Goal: Transaction & Acquisition: Purchase product/service

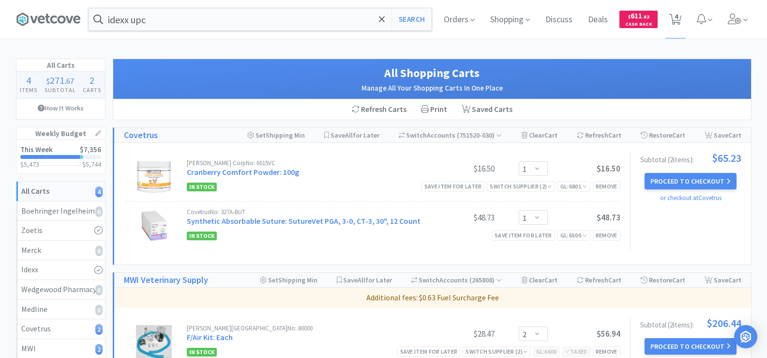
select select "1"
select select "2"
click at [193, 19] on input "idexx upc" at bounding box center [260, 19] width 343 height 22
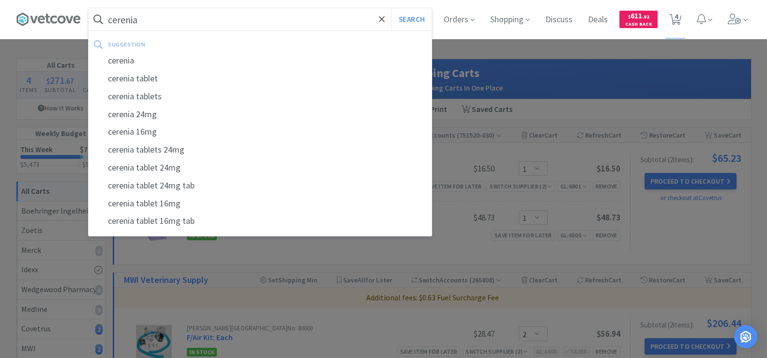
type input "cerenia"
click at [391, 8] on button "Search" at bounding box center [411, 19] width 40 height 22
select select "1"
select select "2"
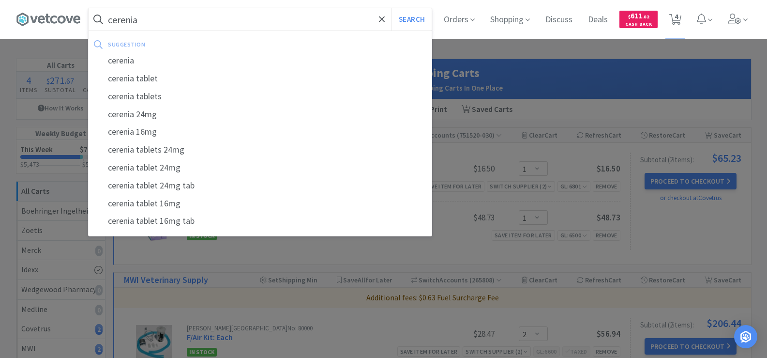
select select "2"
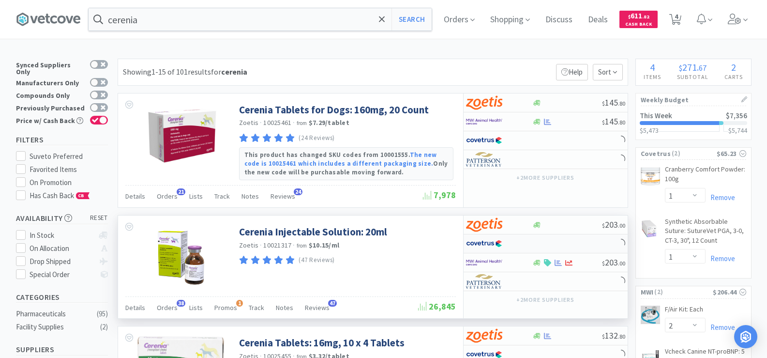
click at [492, 243] on img at bounding box center [484, 243] width 36 height 15
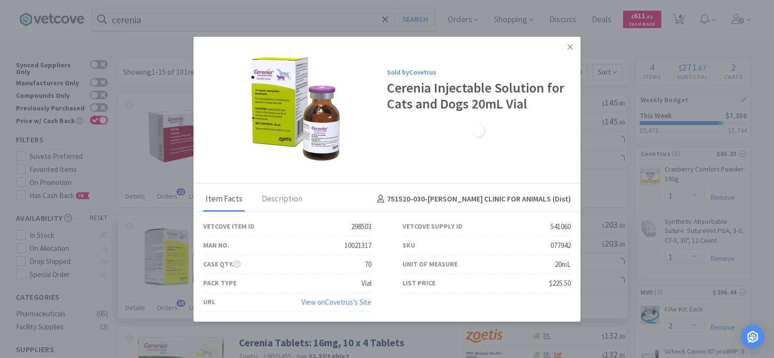
select select "1"
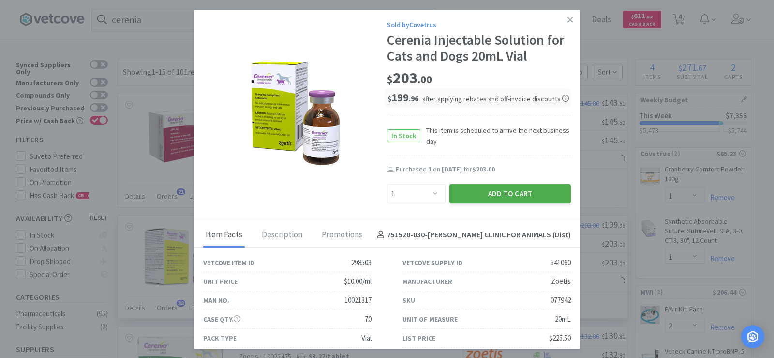
click at [497, 196] on button "Add to Cart" at bounding box center [509, 193] width 121 height 19
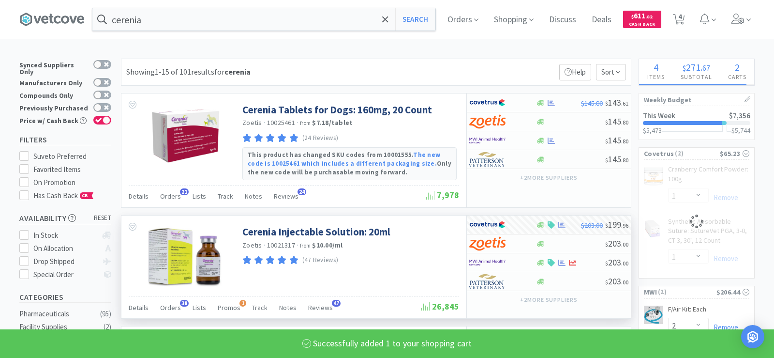
select select "1"
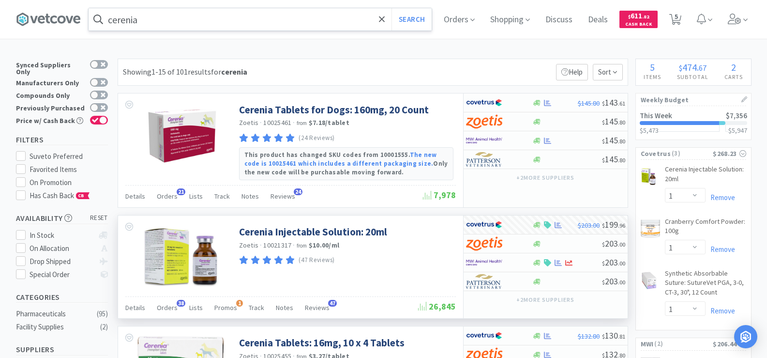
click at [138, 20] on input "cerenia" at bounding box center [260, 19] width 343 height 22
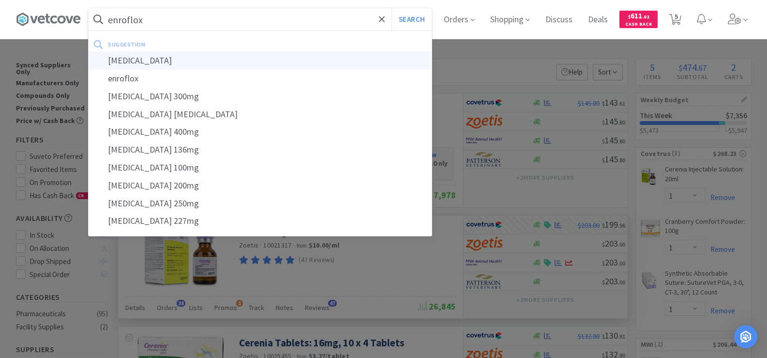
click at [156, 59] on div "[MEDICAL_DATA]" at bounding box center [260, 61] width 343 height 18
type input "[MEDICAL_DATA]"
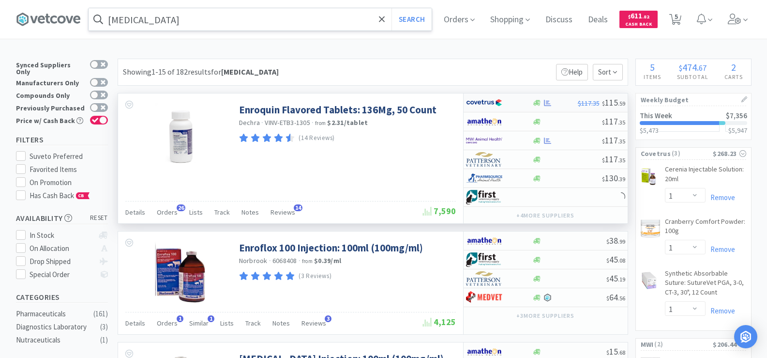
click at [543, 103] on div at bounding box center [548, 102] width 10 height 7
select select "1"
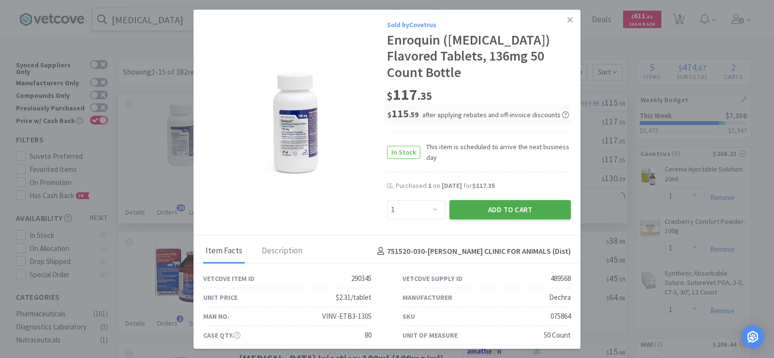
click at [499, 215] on button "Add to Cart" at bounding box center [509, 209] width 121 height 19
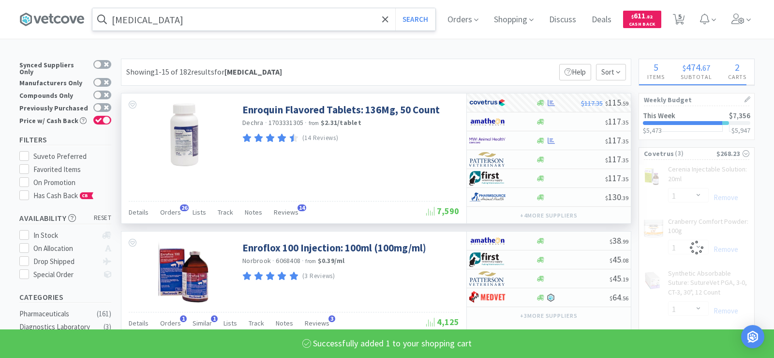
select select "1"
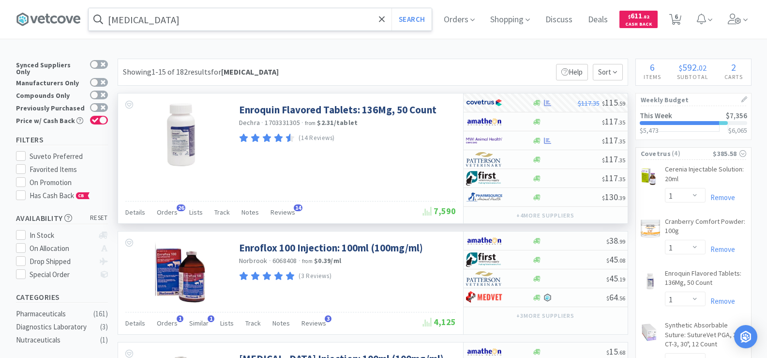
click at [170, 28] on input "[MEDICAL_DATA]" at bounding box center [260, 19] width 343 height 22
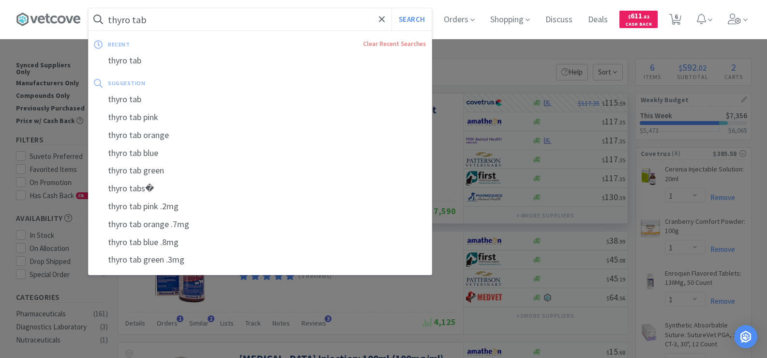
type input "thyro tab"
click at [391, 8] on button "Search" at bounding box center [411, 19] width 40 height 22
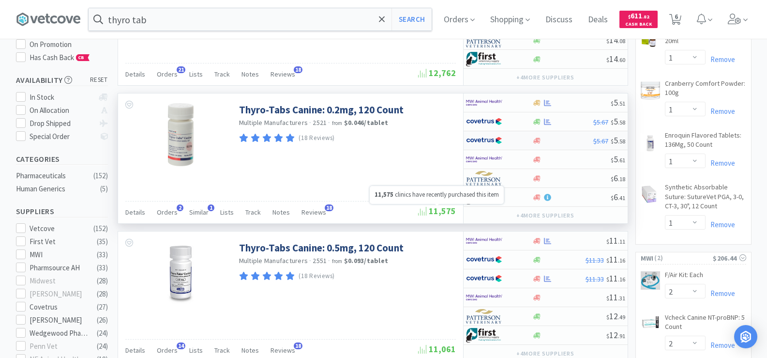
scroll to position [97, 0]
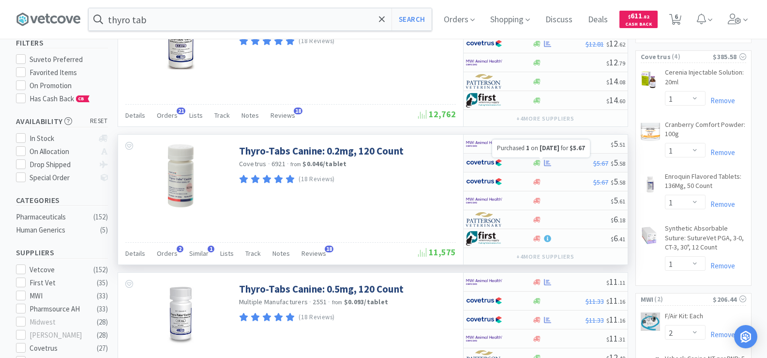
click at [545, 164] on icon at bounding box center [547, 162] width 7 height 7
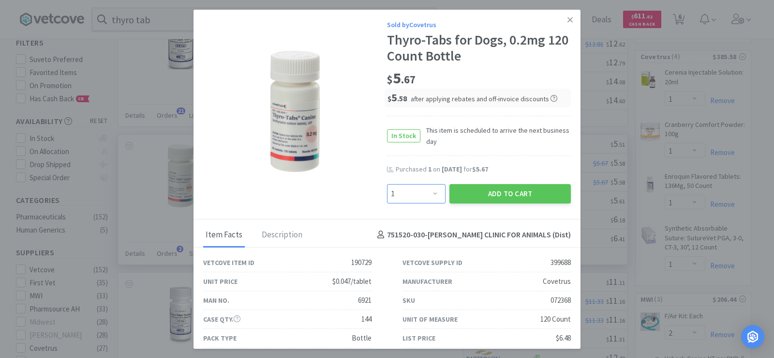
drag, startPoint x: 428, startPoint y: 193, endPoint x: 427, endPoint y: 188, distance: 4.9
click at [428, 193] on select "Enter Quantity 1 2 3 4 5 6 7 8 9 10 11 12 13 14 15 16 17 18 19 20 Enter Quantity" at bounding box center [416, 193] width 59 height 19
select select "2"
click at [387, 184] on select "Enter Quantity 1 2 3 4 5 6 7 8 9 10 11 12 13 14 15 16 17 18 19 20 Enter Quantity" at bounding box center [416, 193] width 59 height 19
click at [518, 194] on button "Add to Cart" at bounding box center [509, 193] width 121 height 19
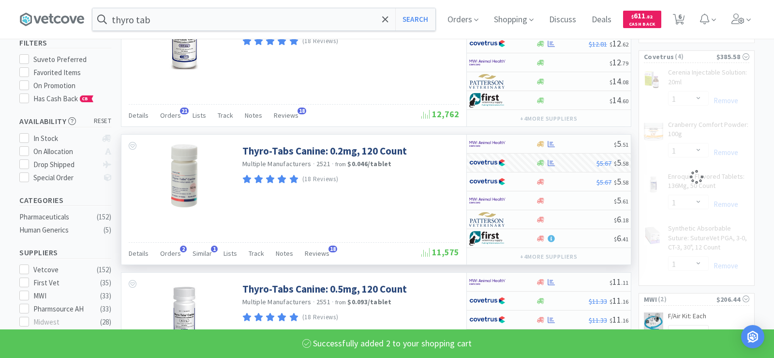
select select "2"
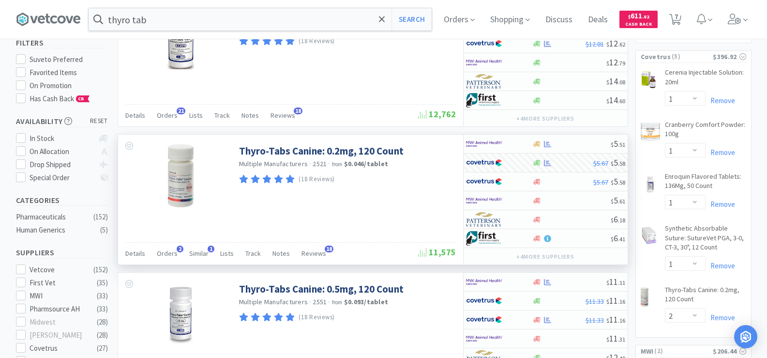
scroll to position [0, 0]
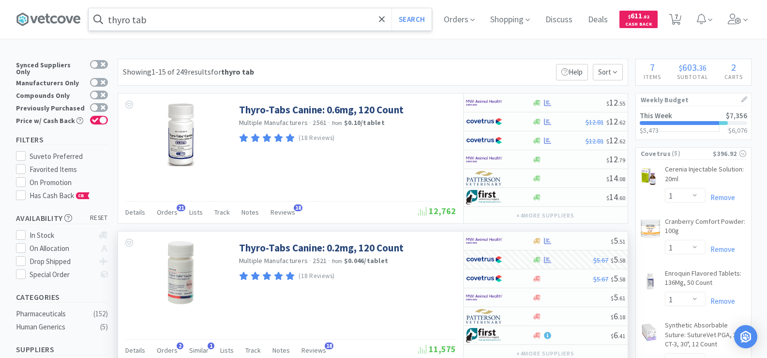
click at [199, 20] on input "thyro tab" at bounding box center [260, 19] width 343 height 22
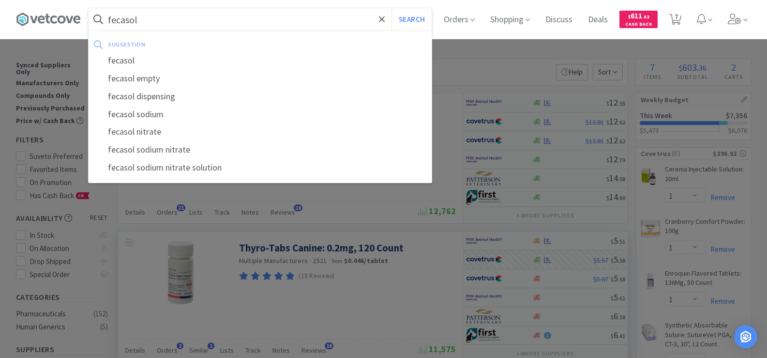
type input "fecasol"
click at [391, 8] on button "Search" at bounding box center [411, 19] width 40 height 22
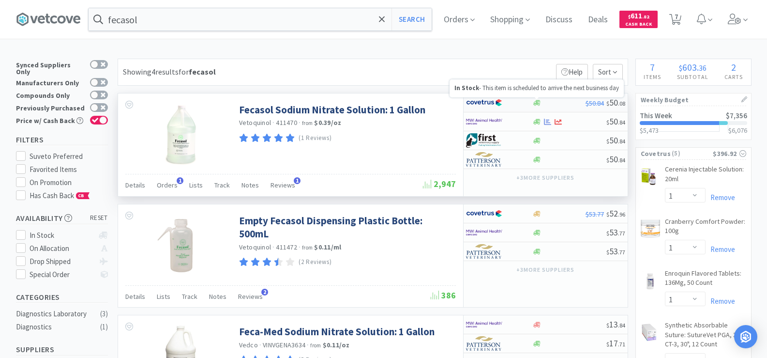
click at [535, 103] on icon at bounding box center [536, 103] width 7 height 6
select select "1"
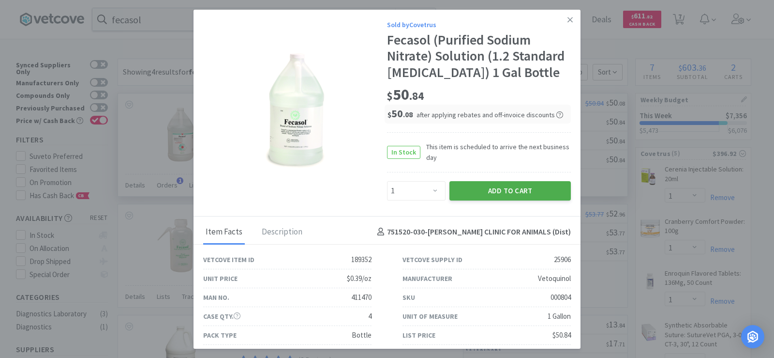
click at [532, 191] on button "Add to Cart" at bounding box center [509, 190] width 121 height 19
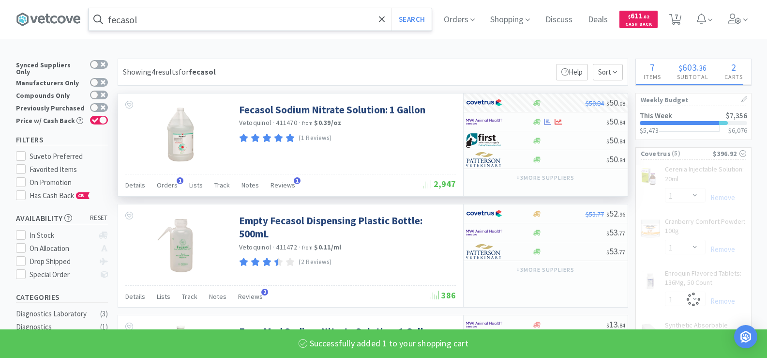
click at [171, 19] on input "fecasol" at bounding box center [260, 19] width 343 height 22
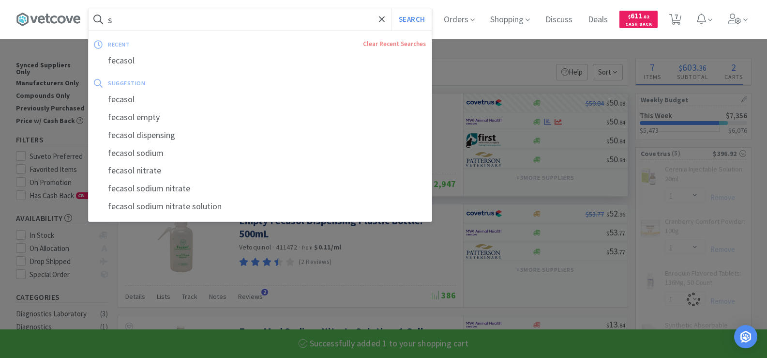
type input "sc"
select select "1"
select select "2"
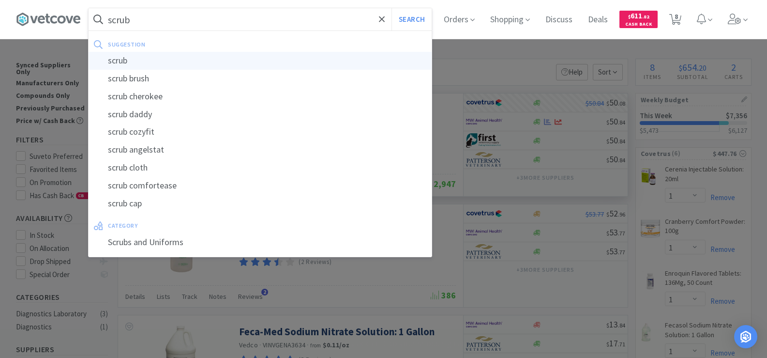
type input "scrub"
click at [170, 60] on div "scrub" at bounding box center [260, 61] width 343 height 18
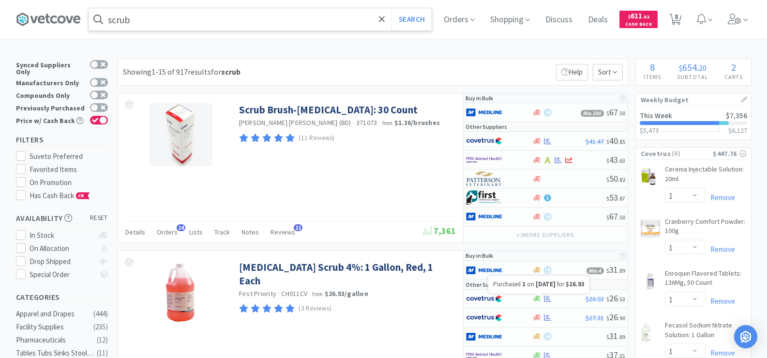
click at [550, 297] on icon at bounding box center [547, 298] width 7 height 7
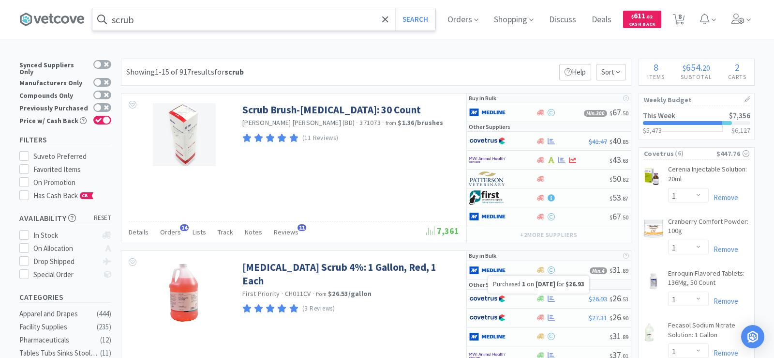
select select "1"
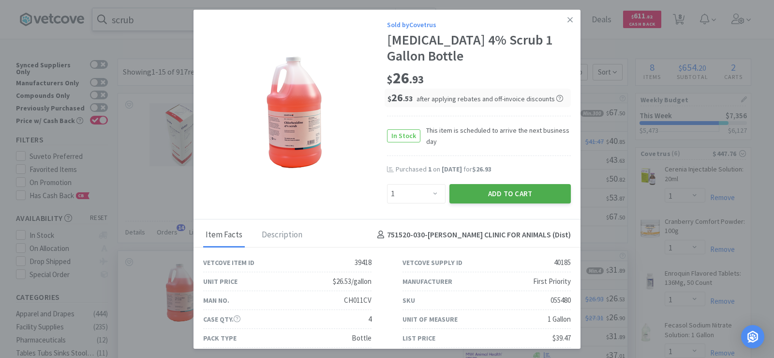
click at [467, 194] on button "Add to Cart" at bounding box center [509, 193] width 121 height 19
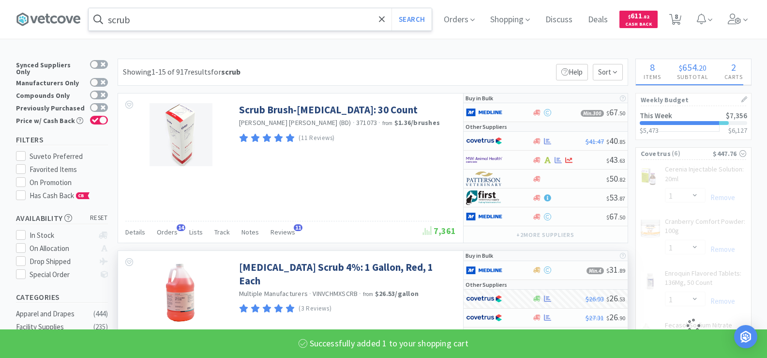
select select "1"
select select "2"
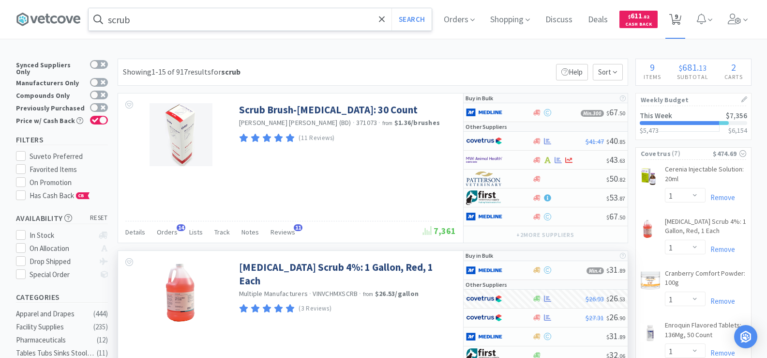
click at [677, 18] on icon at bounding box center [675, 19] width 12 height 11
select select "1"
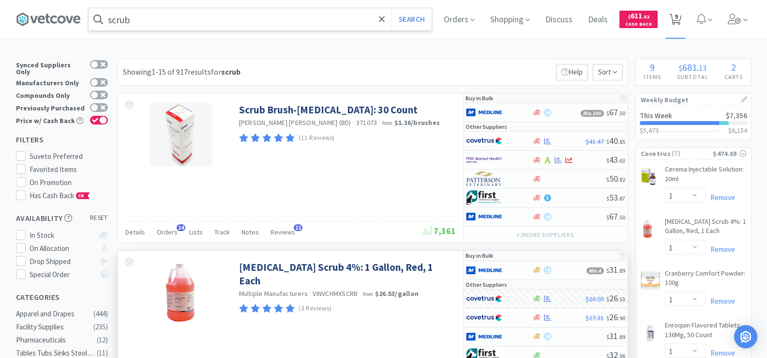
select select "1"
select select "2"
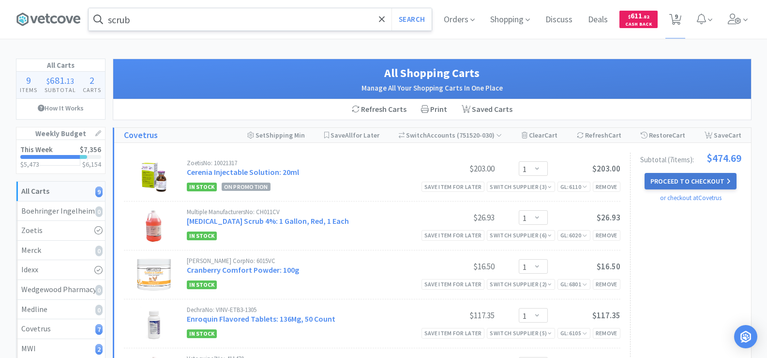
click at [695, 180] on button "Proceed to Checkout" at bounding box center [690, 181] width 92 height 16
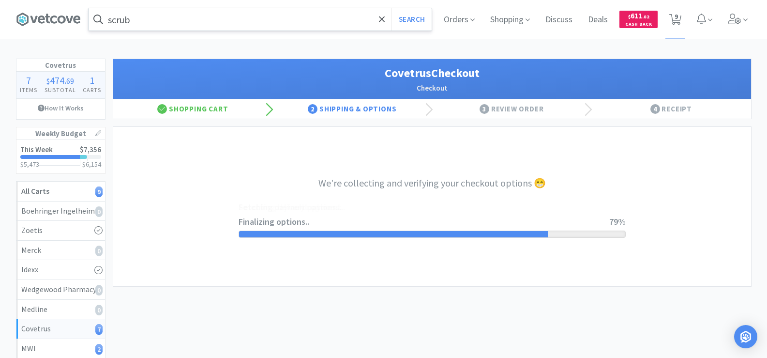
select select "ACCOUNT"
select select "cvt-standard-net"
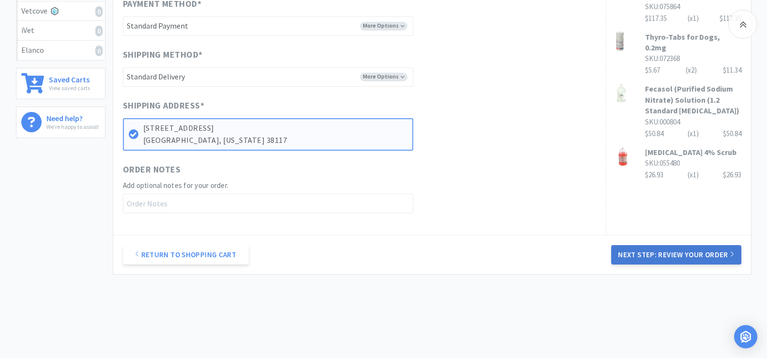
click at [693, 256] on button "Next Step: Review Your Order" at bounding box center [676, 254] width 130 height 19
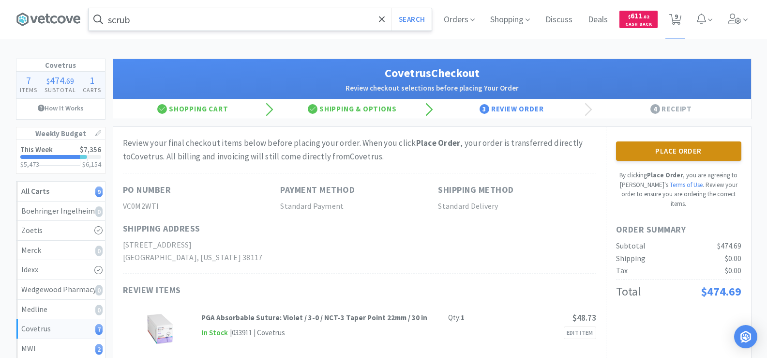
click at [697, 153] on button "Place Order" at bounding box center [678, 150] width 125 height 19
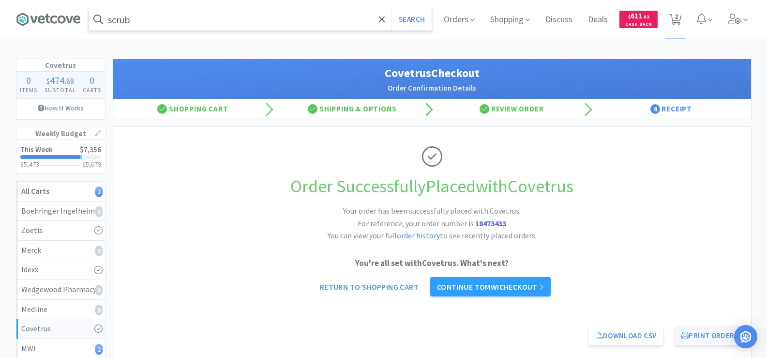
click at [704, 342] on button "Print Order" at bounding box center [707, 335] width 66 height 19
click at [516, 288] on link "Continue to MWI checkout" at bounding box center [490, 286] width 120 height 19
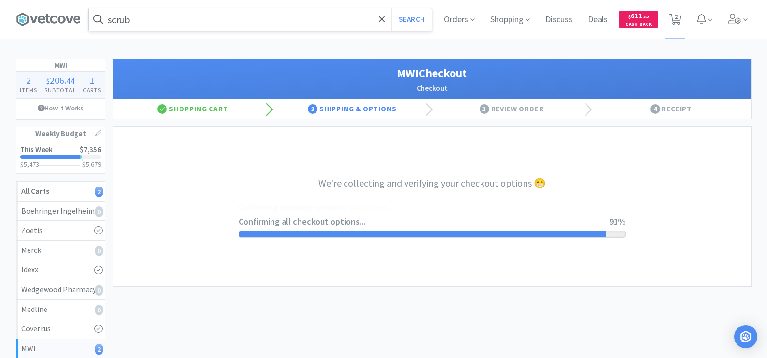
select select "STD_"
select select "RPS"
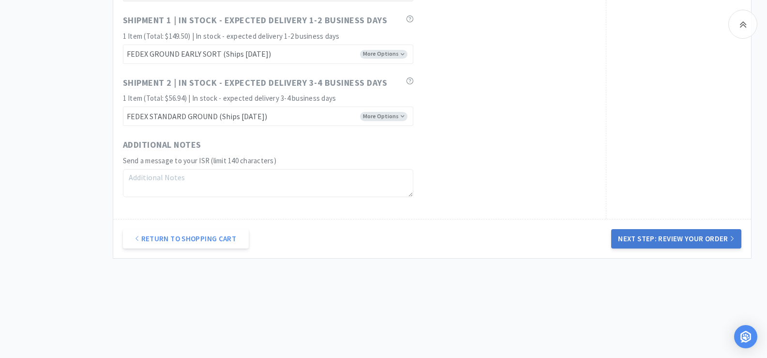
click at [718, 241] on button "Next Step: Review Your Order" at bounding box center [676, 238] width 130 height 19
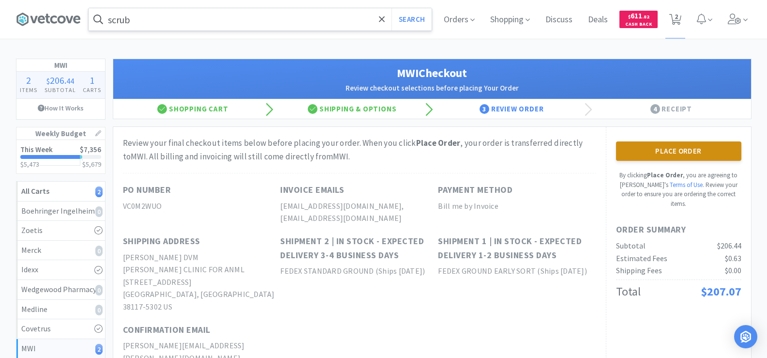
click at [685, 155] on button "Place Order" at bounding box center [678, 150] width 125 height 19
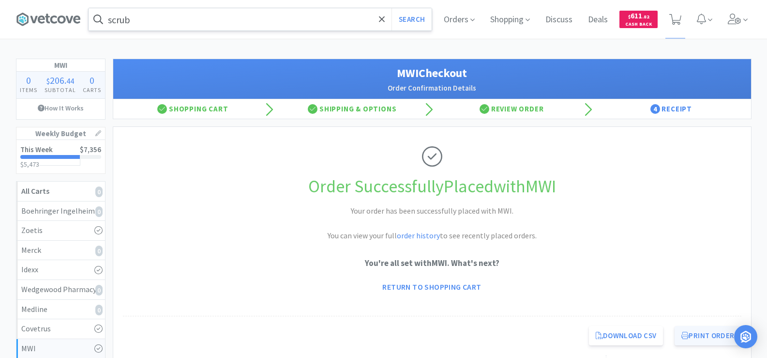
click at [701, 331] on button "Print Order" at bounding box center [707, 335] width 66 height 19
